Goal: Task Accomplishment & Management: Manage account settings

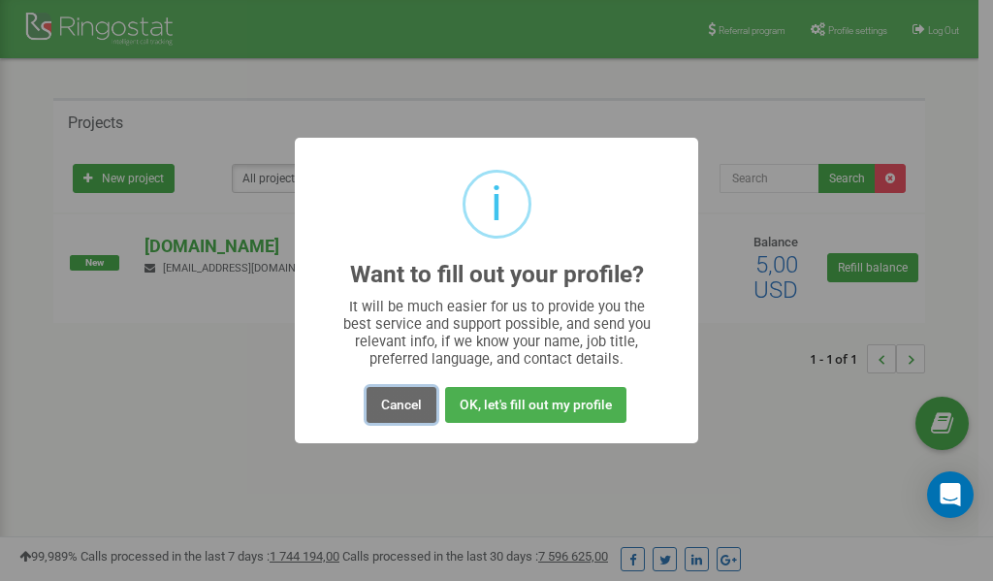
click at [414, 405] on button "Cancel" at bounding box center [402, 405] width 70 height 36
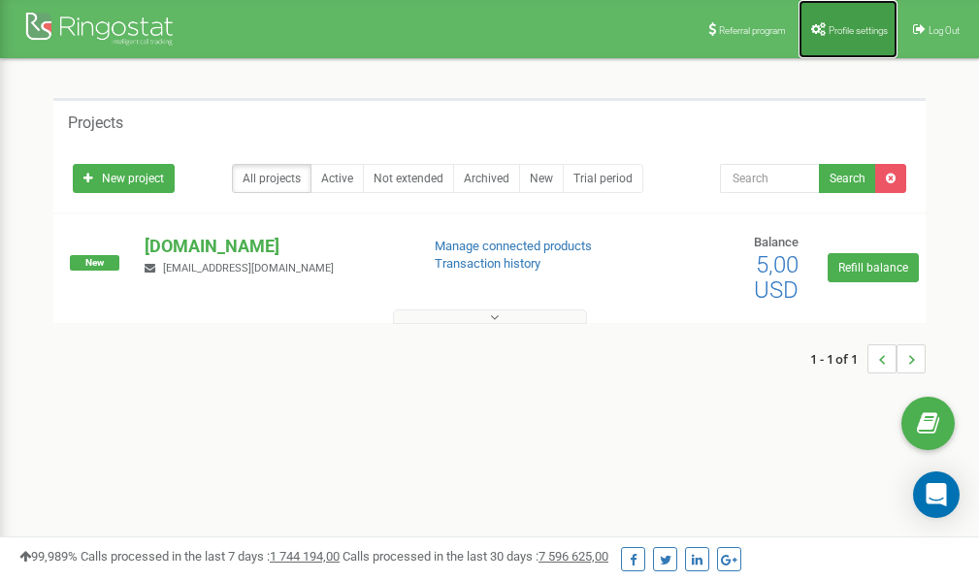
click at [854, 30] on span "Profile settings" at bounding box center [857, 30] width 59 height 11
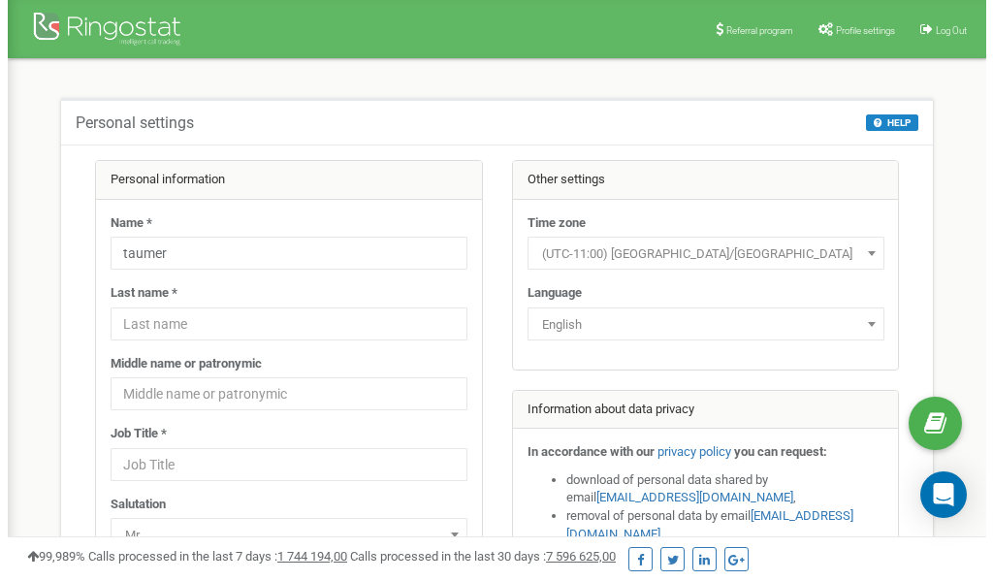
scroll to position [97, 0]
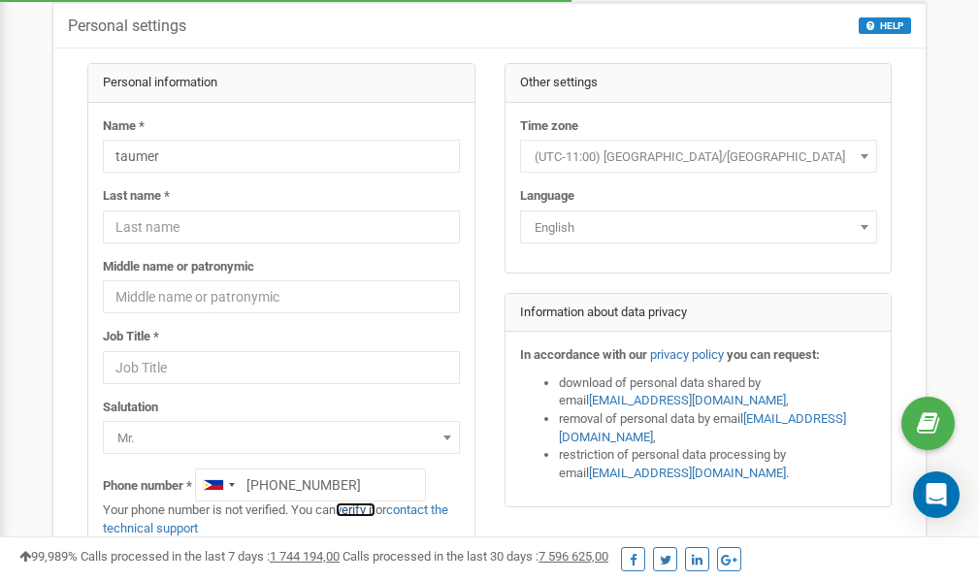
click at [360, 510] on link "verify it" at bounding box center [356, 509] width 40 height 15
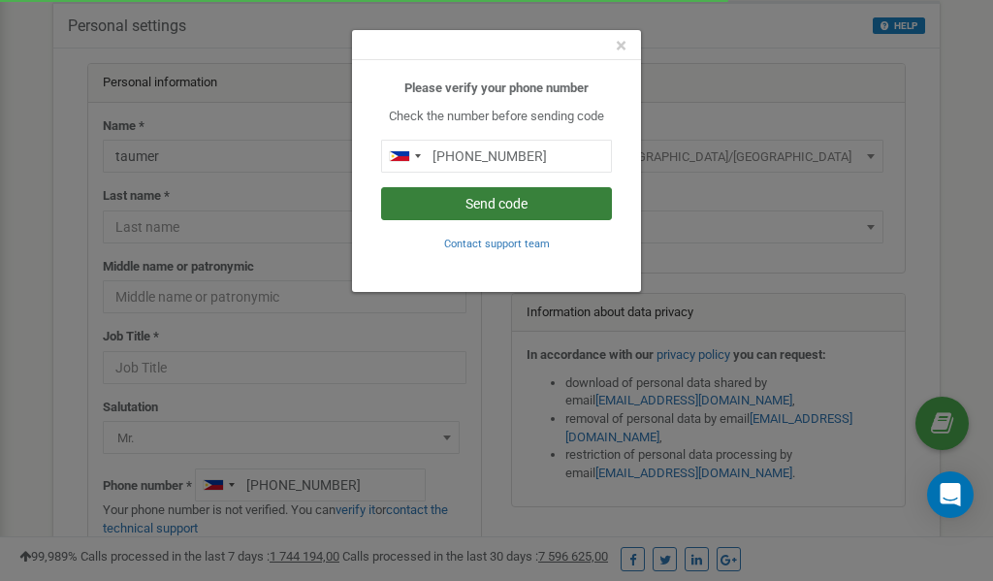
click at [500, 201] on button "Send code" at bounding box center [496, 203] width 231 height 33
